Goal: Task Accomplishment & Management: Use online tool/utility

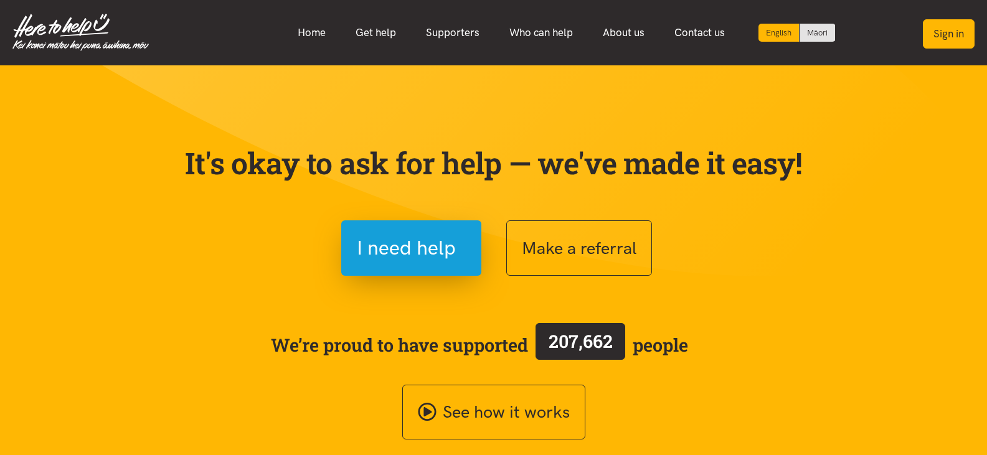
click at [953, 32] on button "Sign in" at bounding box center [948, 33] width 52 height 29
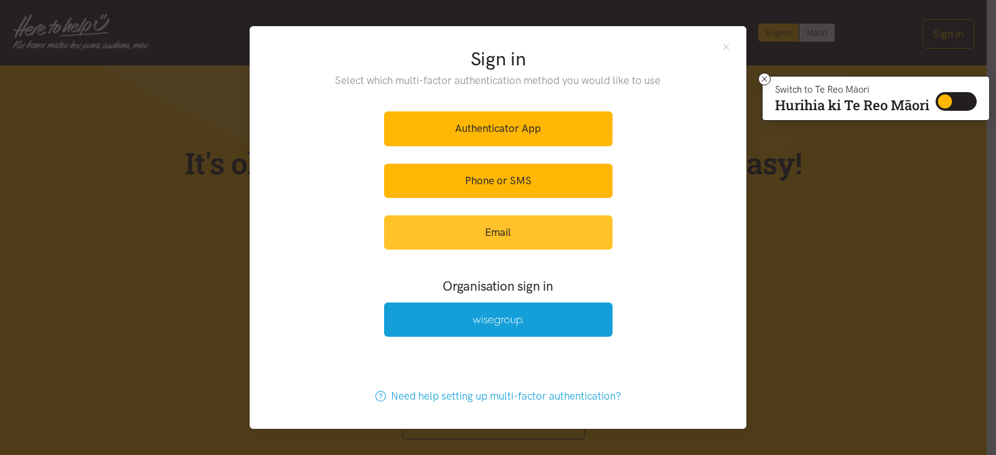
click at [507, 247] on link "Email" at bounding box center [498, 232] width 228 height 34
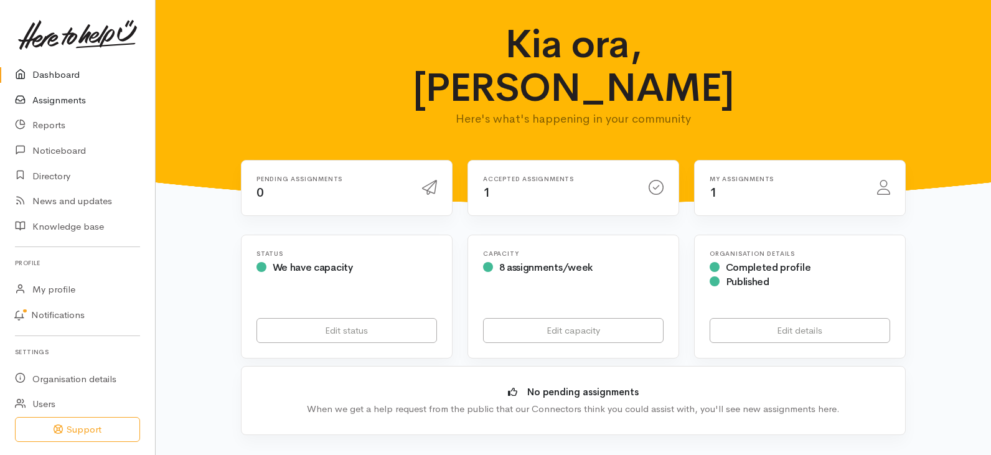
click at [56, 100] on link "Assignments" at bounding box center [77, 101] width 155 height 26
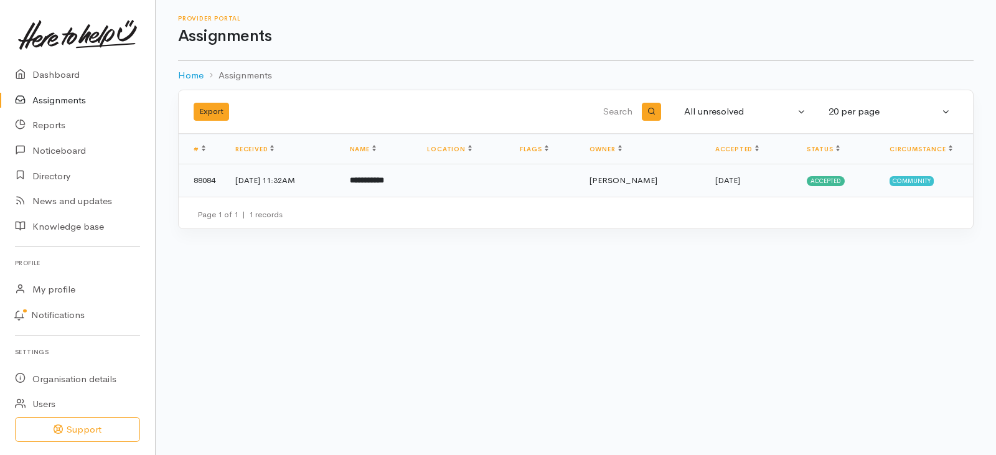
click at [509, 183] on td at bounding box center [463, 180] width 92 height 32
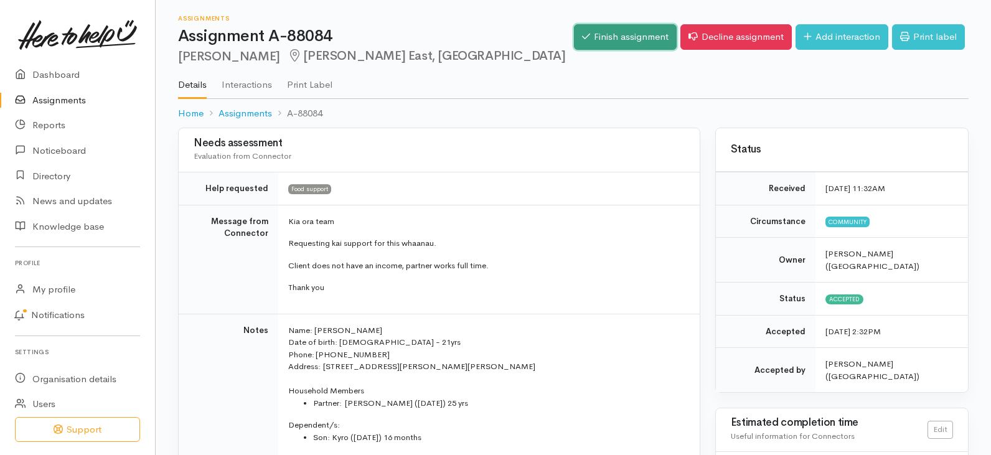
click at [609, 34] on link "Finish assignment" at bounding box center [625, 37] width 103 height 26
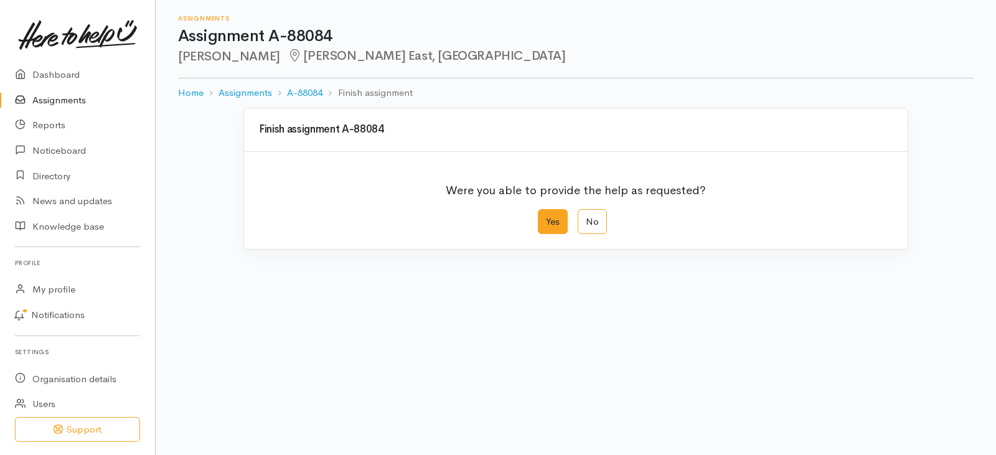
click at [553, 223] on label "Yes" at bounding box center [553, 222] width 30 height 26
click at [546, 217] on input "Yes" at bounding box center [542, 213] width 8 height 8
radio input "true"
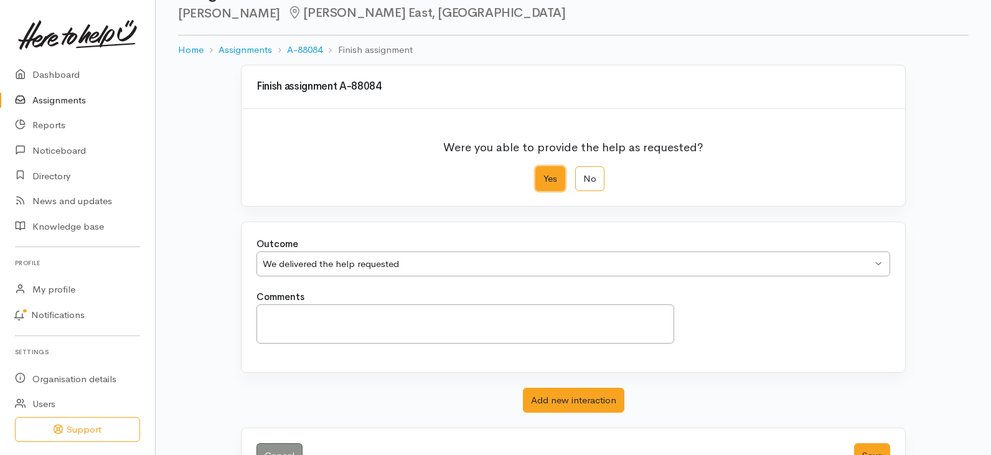
scroll to position [87, 0]
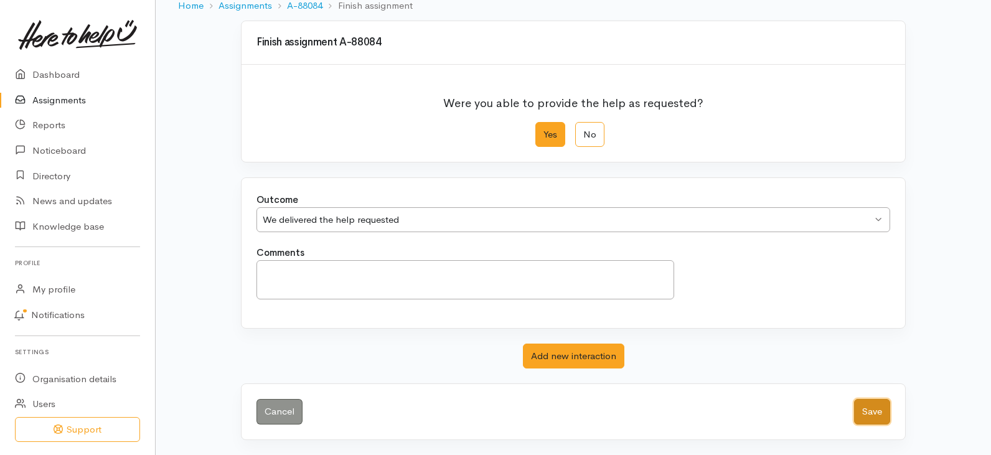
click at [865, 403] on button "Save" at bounding box center [872, 412] width 36 height 26
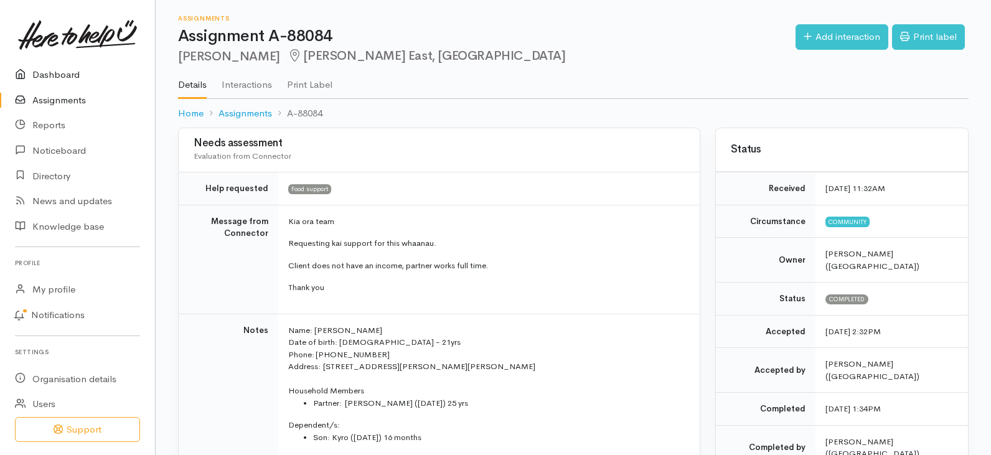
click at [54, 78] on link "Dashboard" at bounding box center [77, 75] width 155 height 26
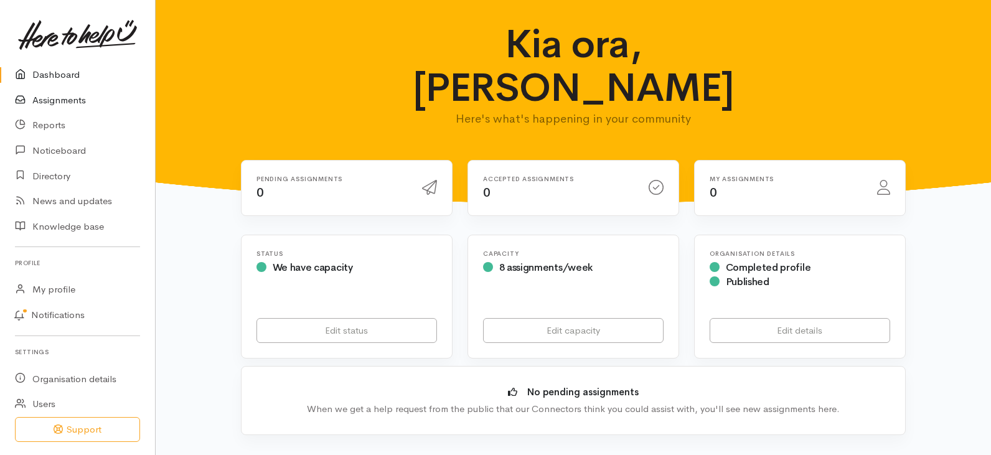
click at [66, 99] on link "Assignments" at bounding box center [77, 101] width 155 height 26
